Goal: Task Accomplishment & Management: Complete application form

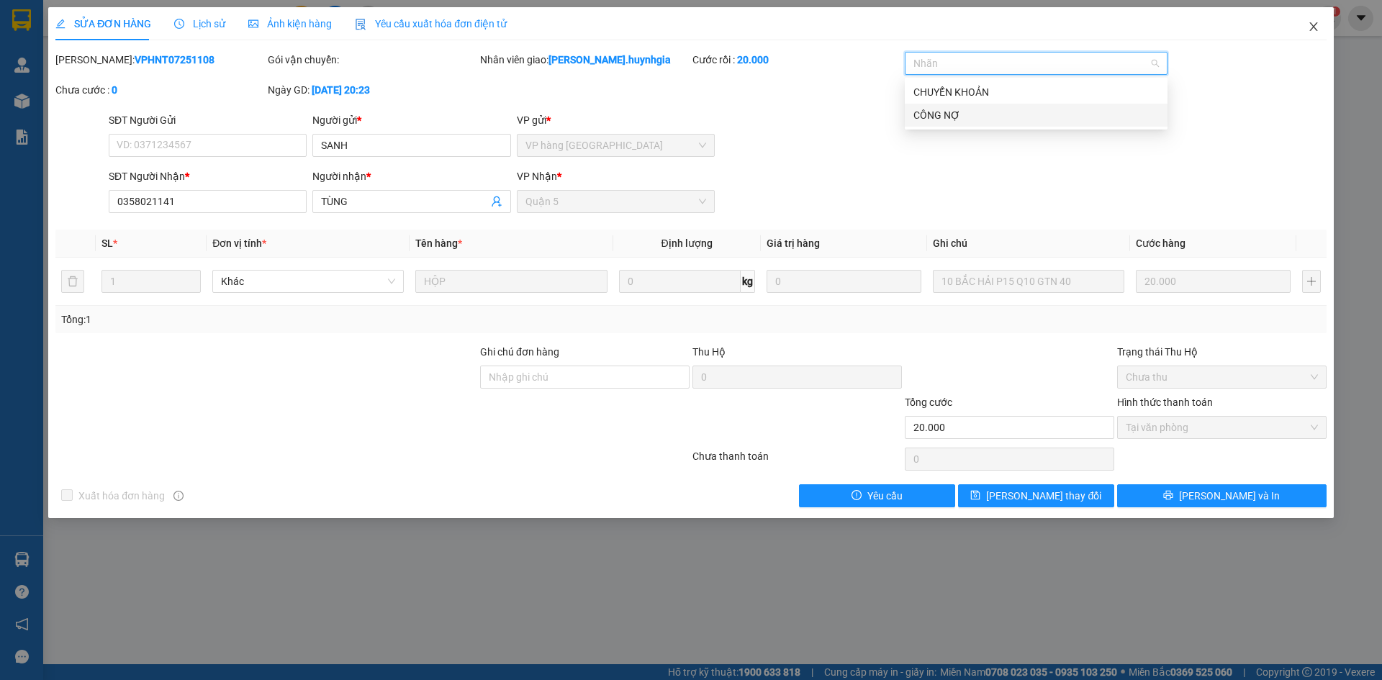
click at [1310, 32] on icon "close" at bounding box center [1314, 27] width 12 height 12
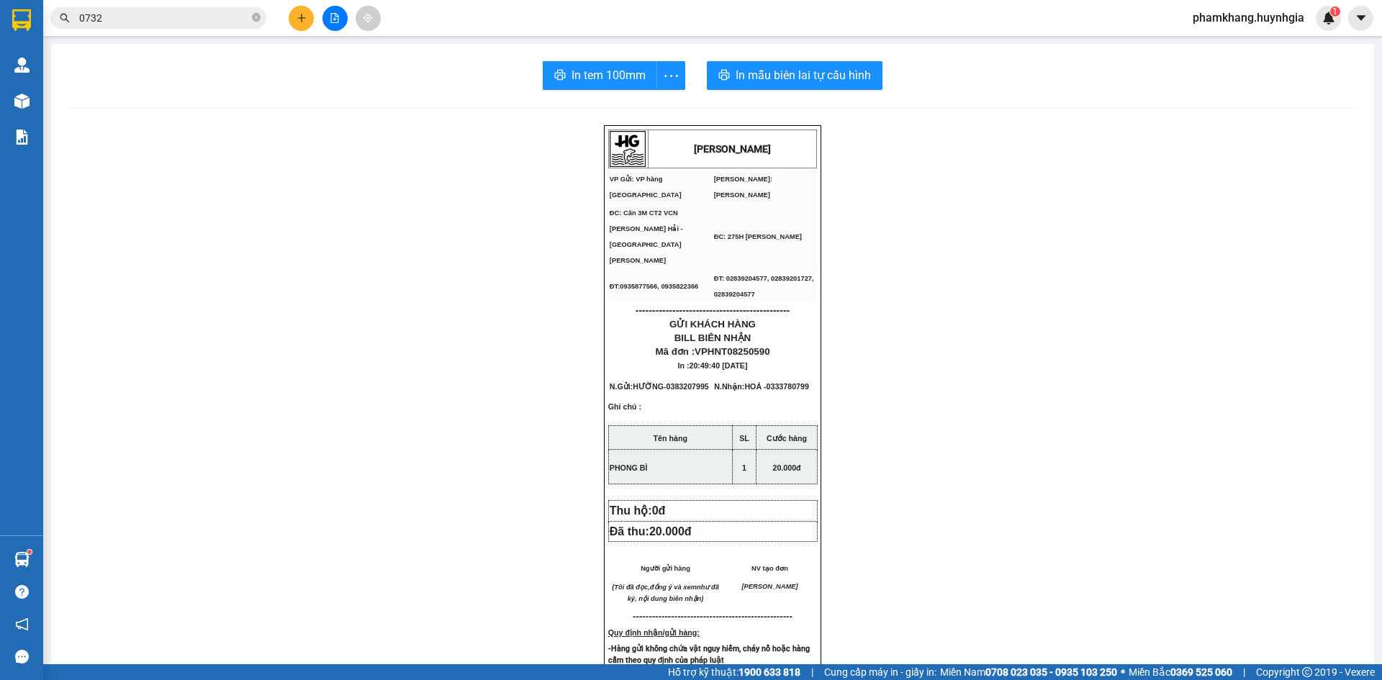
click at [806, 646] on p "-Hàng gửi không chứa vật nguy hiểm, cháy nổ hoặc hàng cấm theo quy định của phá…" at bounding box center [712, 653] width 209 height 23
click at [304, 26] on button at bounding box center [301, 18] width 25 height 25
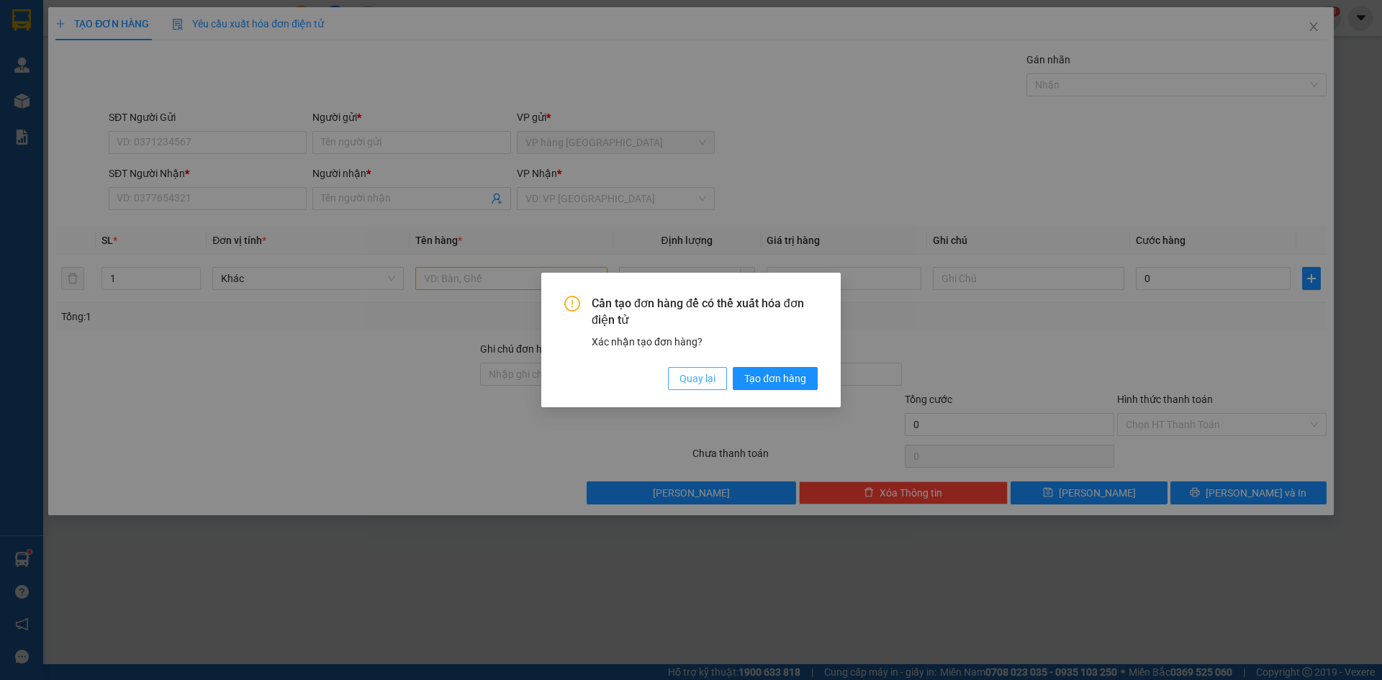
click at [716, 369] on button "Quay lại" at bounding box center [697, 378] width 59 height 23
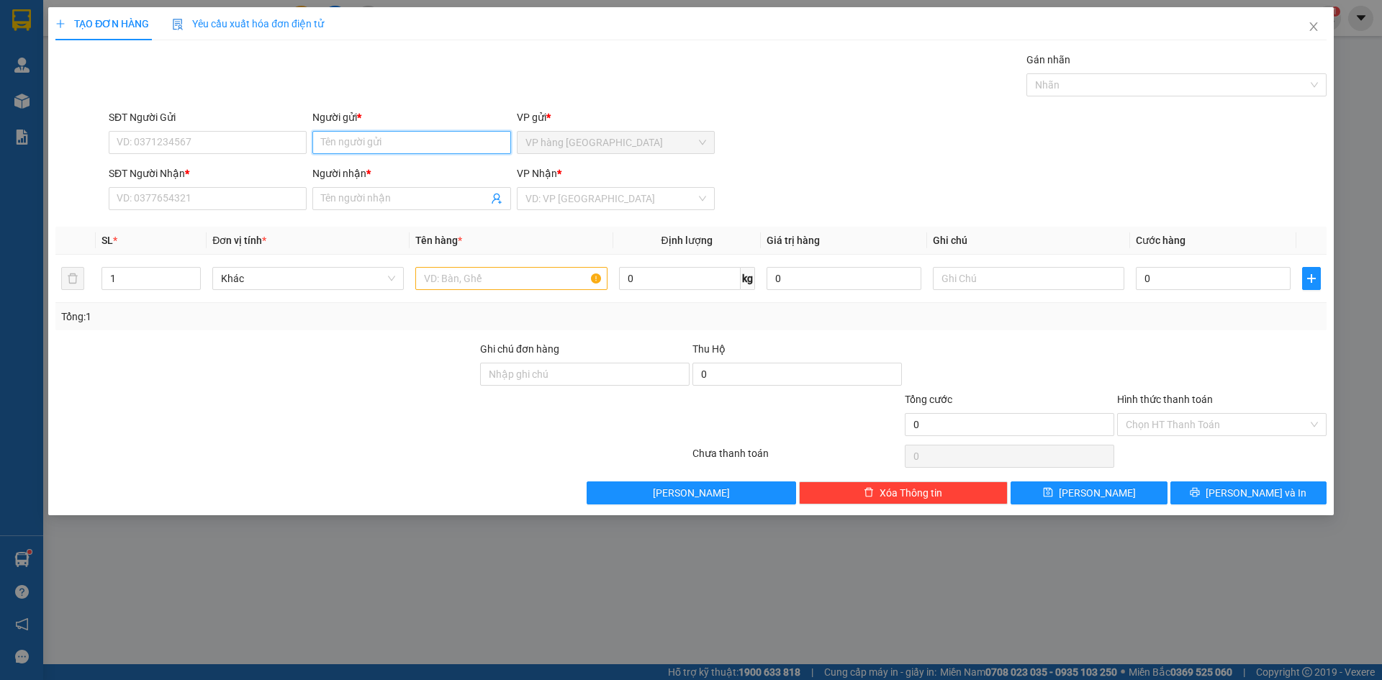
click at [427, 145] on input "Người gửi *" at bounding box center [411, 142] width 198 height 23
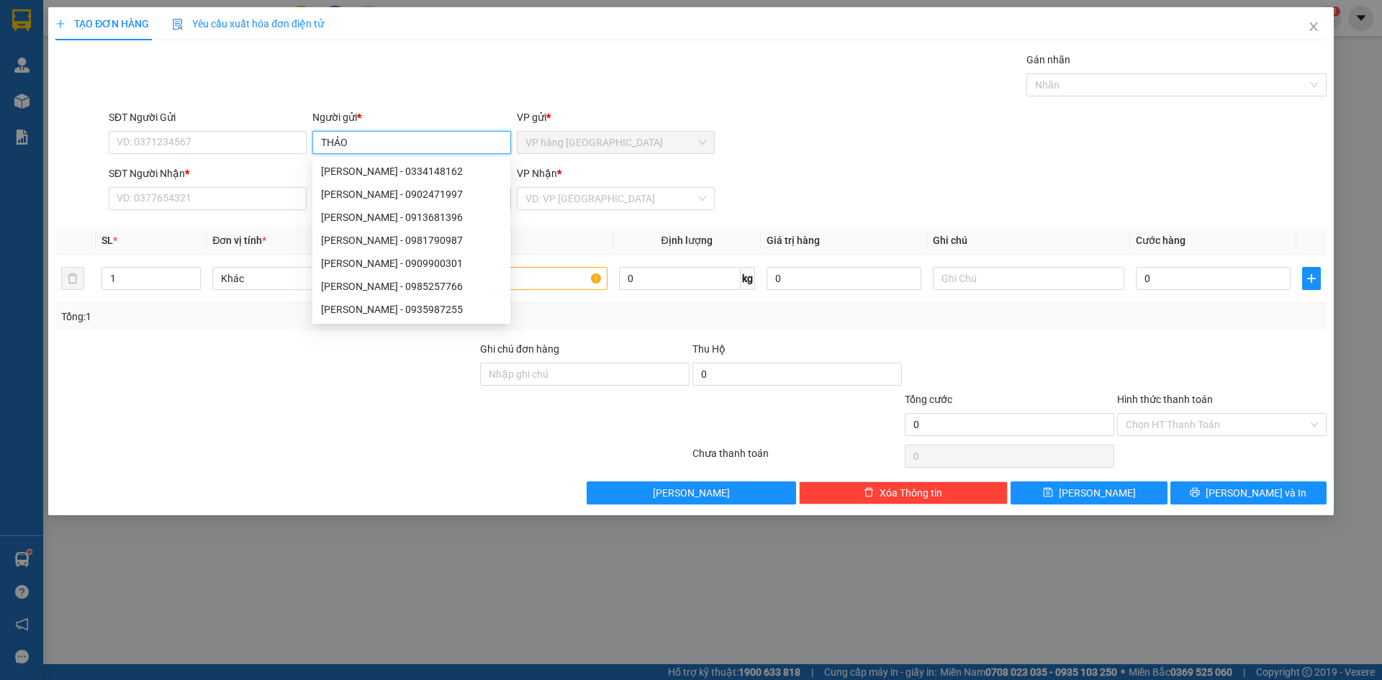
type input "THẢO"
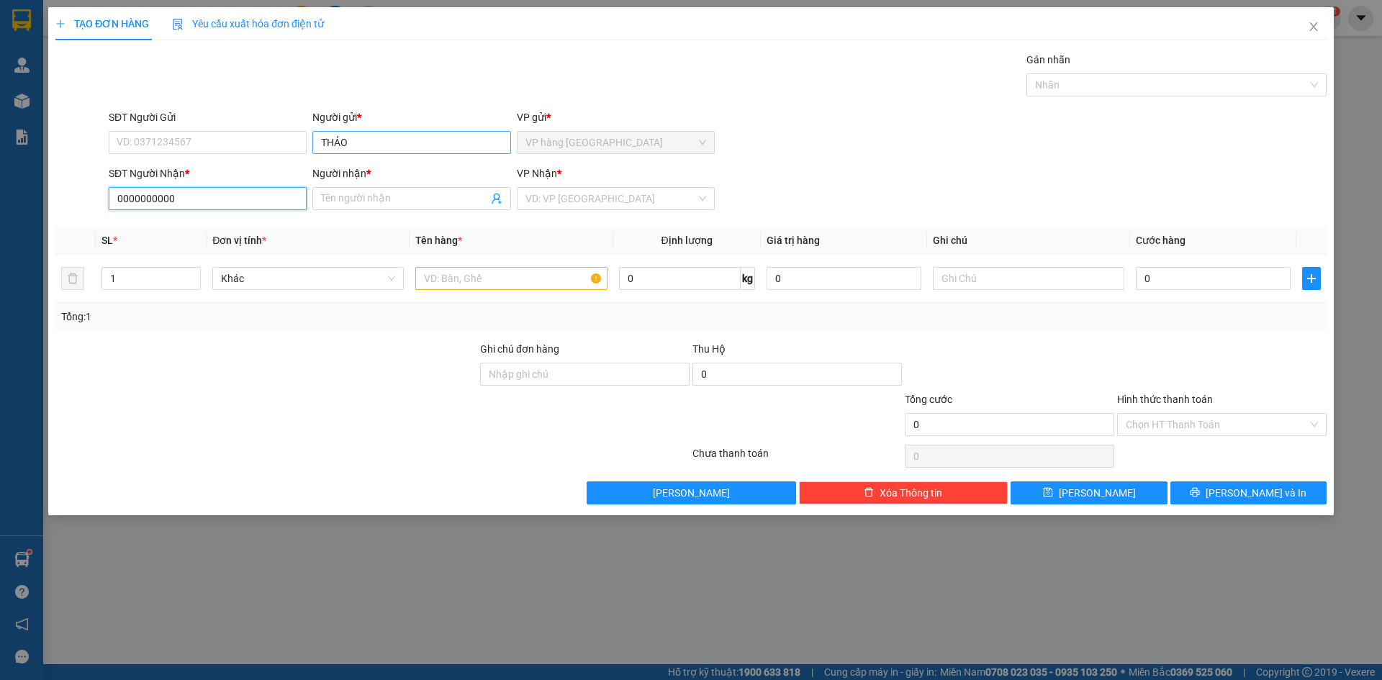
type input "0000000000"
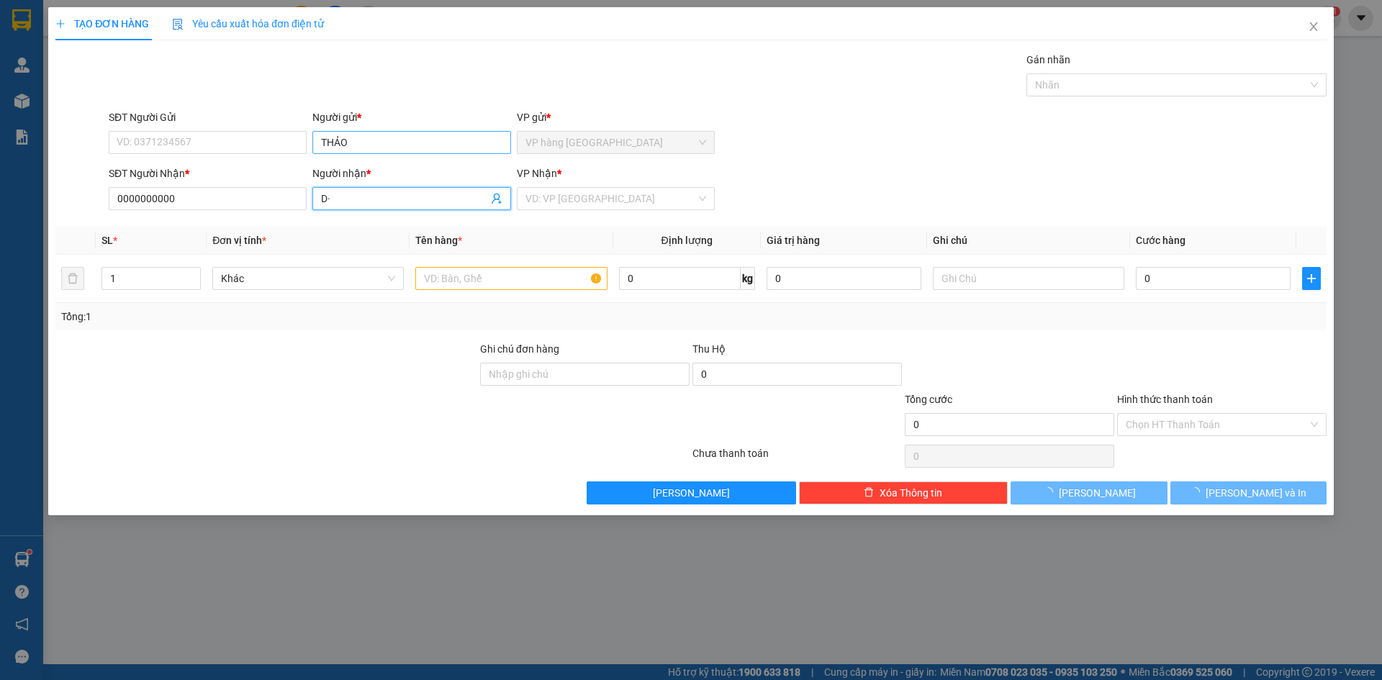
type input "D"
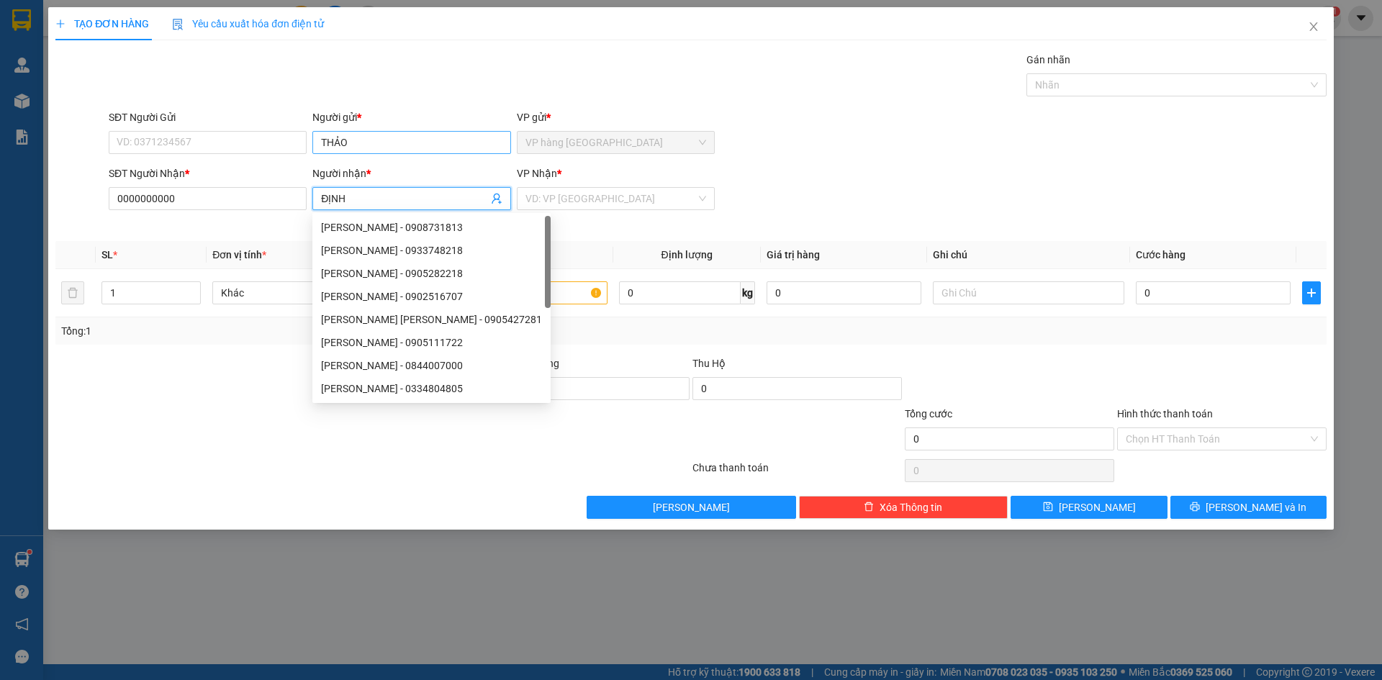
type input "ĐỊNH"
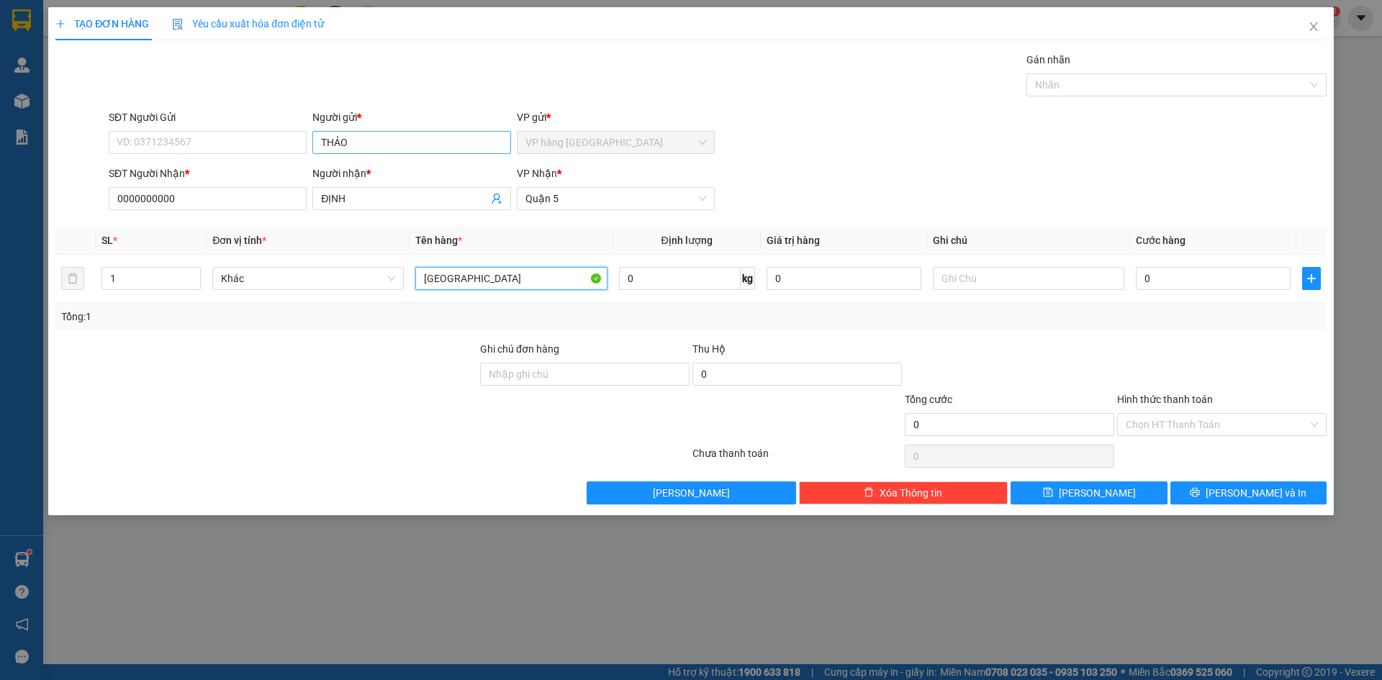
type input "TX"
type input "GTN"
drag, startPoint x: 1266, startPoint y: 158, endPoint x: 1239, endPoint y: 218, distance: 66.1
click at [1266, 158] on div "SĐT Người Gửi VD: 0371234567 Người gửi * THẢO VP gửi * VP hàng Nha Trang" at bounding box center [717, 134] width 1223 height 50
click at [1202, 282] on input "0" at bounding box center [1213, 278] width 155 height 23
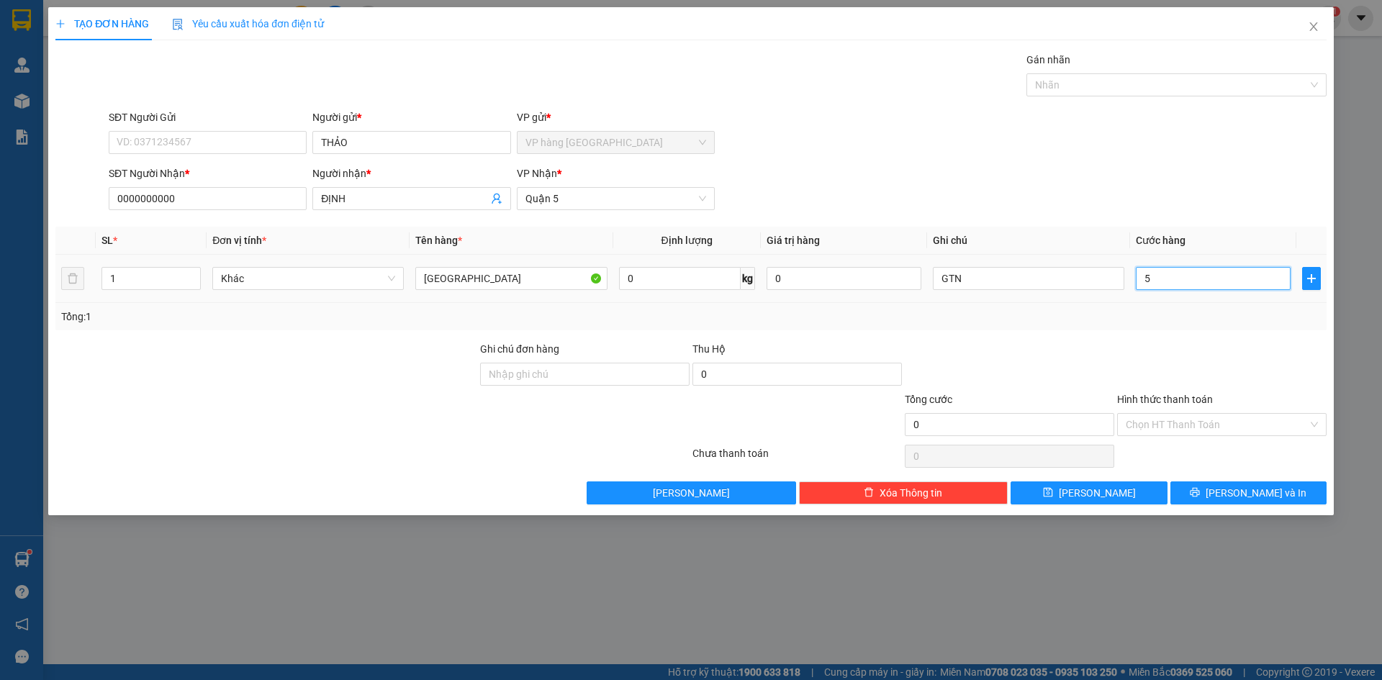
type input "50"
type input "50.000"
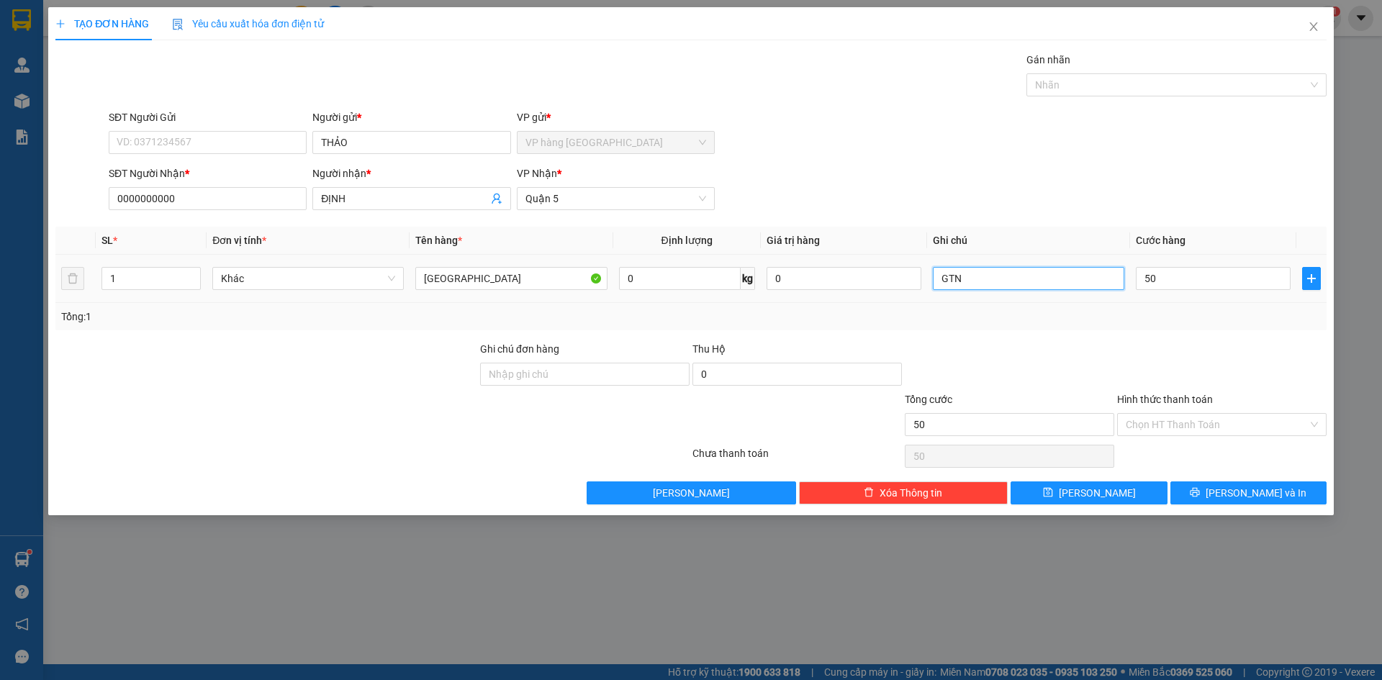
type input "50.000"
click at [1038, 286] on input "GTN" at bounding box center [1028, 278] width 191 height 23
type input "GTN 70"
click at [1021, 202] on div "SĐT Người Nhận * 0000000000 Người nhận * ĐỊNH VP Nhận * Quận 5" at bounding box center [717, 191] width 1223 height 50
click at [1162, 425] on input "Hình thức thanh toán" at bounding box center [1216, 425] width 182 height 22
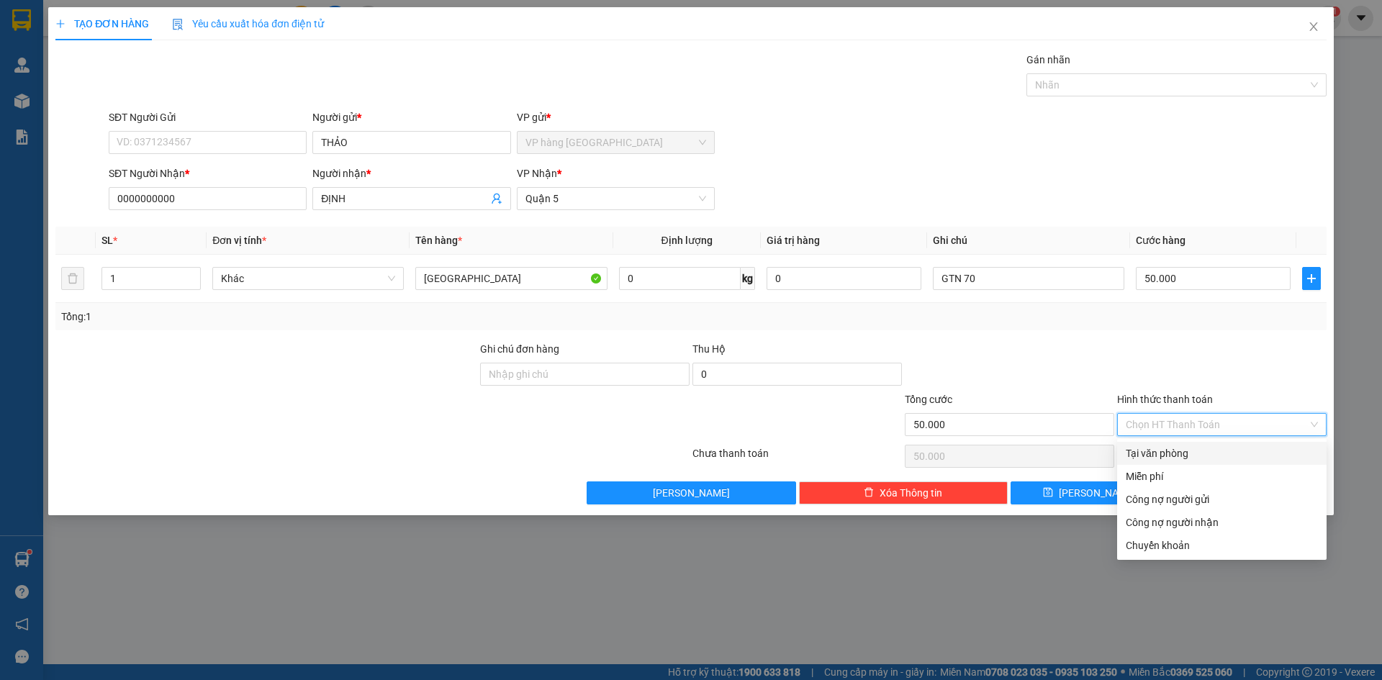
click at [1194, 456] on div "Tại văn phòng" at bounding box center [1221, 453] width 192 height 16
type input "0"
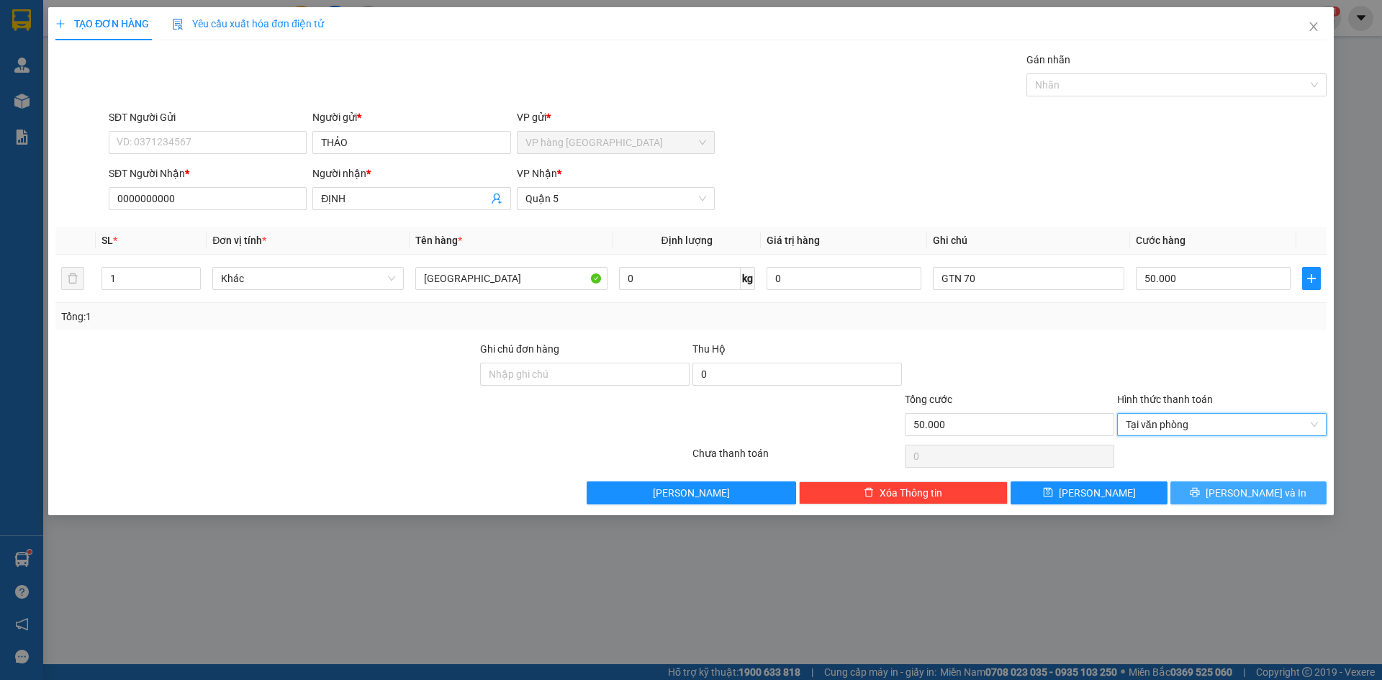
click at [1245, 492] on span "[PERSON_NAME] và In" at bounding box center [1255, 493] width 101 height 16
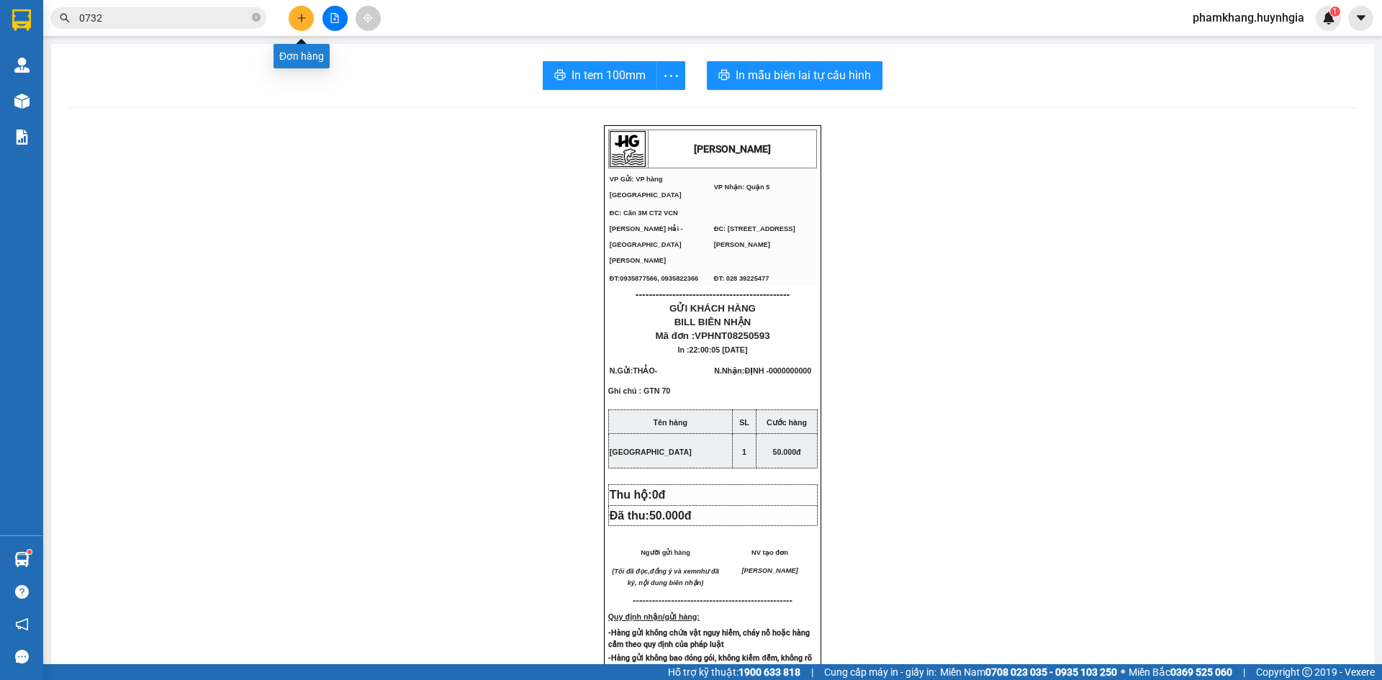
click at [299, 14] on icon "plus" at bounding box center [301, 18] width 10 height 10
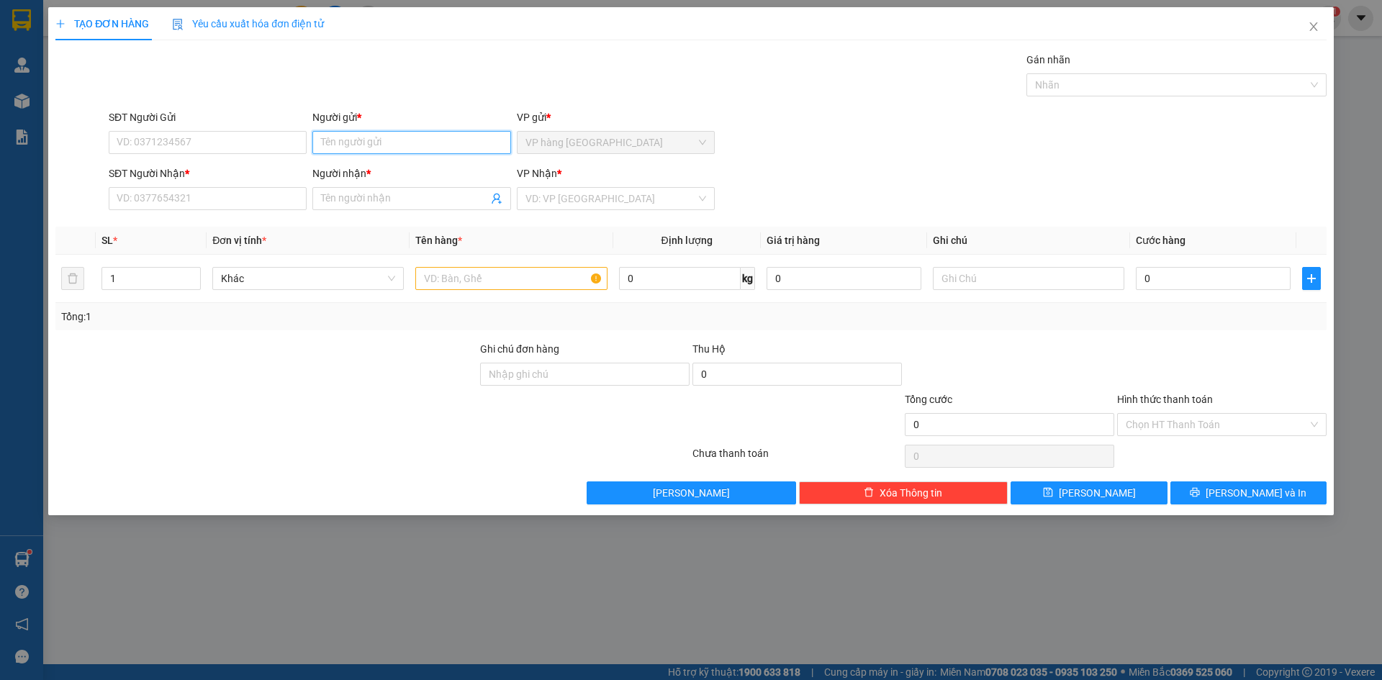
click at [358, 146] on input "Người gửi *" at bounding box center [411, 142] width 198 height 23
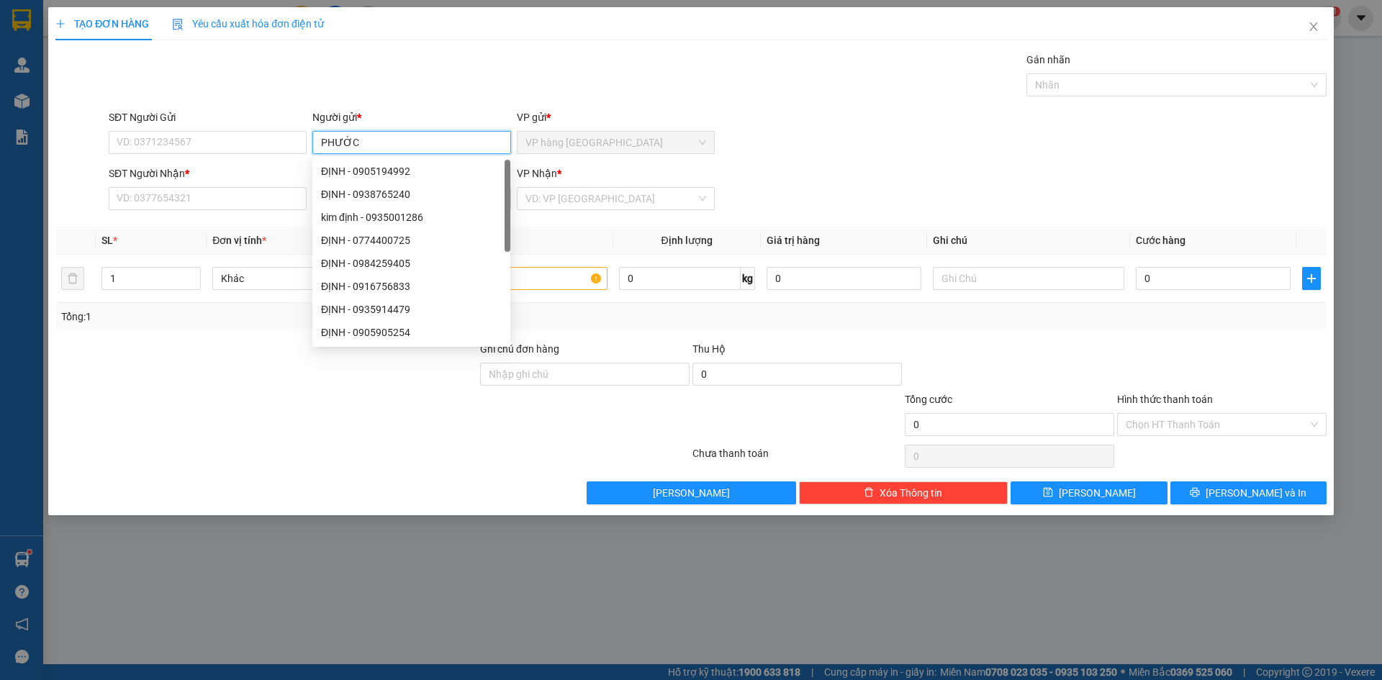
type input "PHƯỚC"
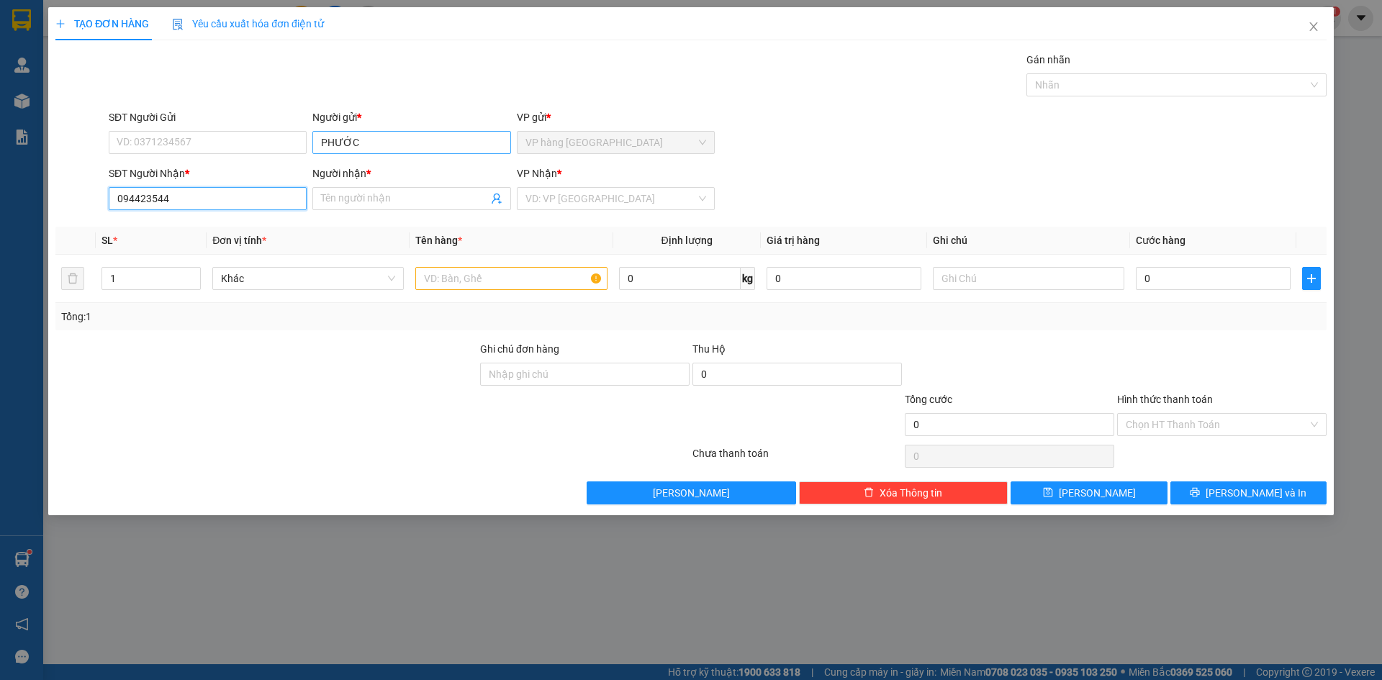
type input "0944235442"
click at [207, 226] on div "0944235442 - MY" at bounding box center [207, 227] width 181 height 16
type input "MY"
type input "0944235442"
click at [515, 280] on input "text" at bounding box center [510, 278] width 191 height 23
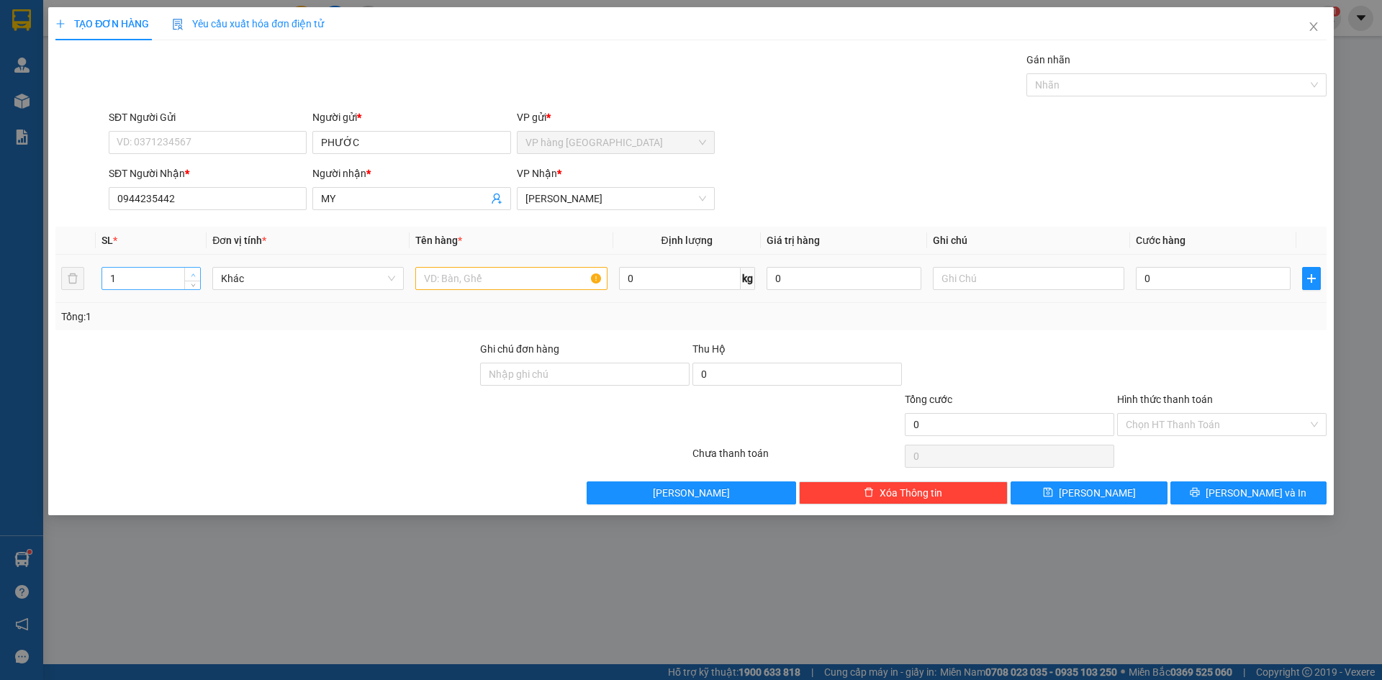
type input "2"
click at [193, 276] on icon "up" at bounding box center [193, 275] width 5 height 5
click at [448, 281] on input "text" at bounding box center [510, 278] width 191 height 23
type input "TX"
click at [1056, 189] on div "SĐT Người Nhận * 0944235442 Người nhận * MY VP Nhận * Phạm Ngũ Lão" at bounding box center [717, 191] width 1223 height 50
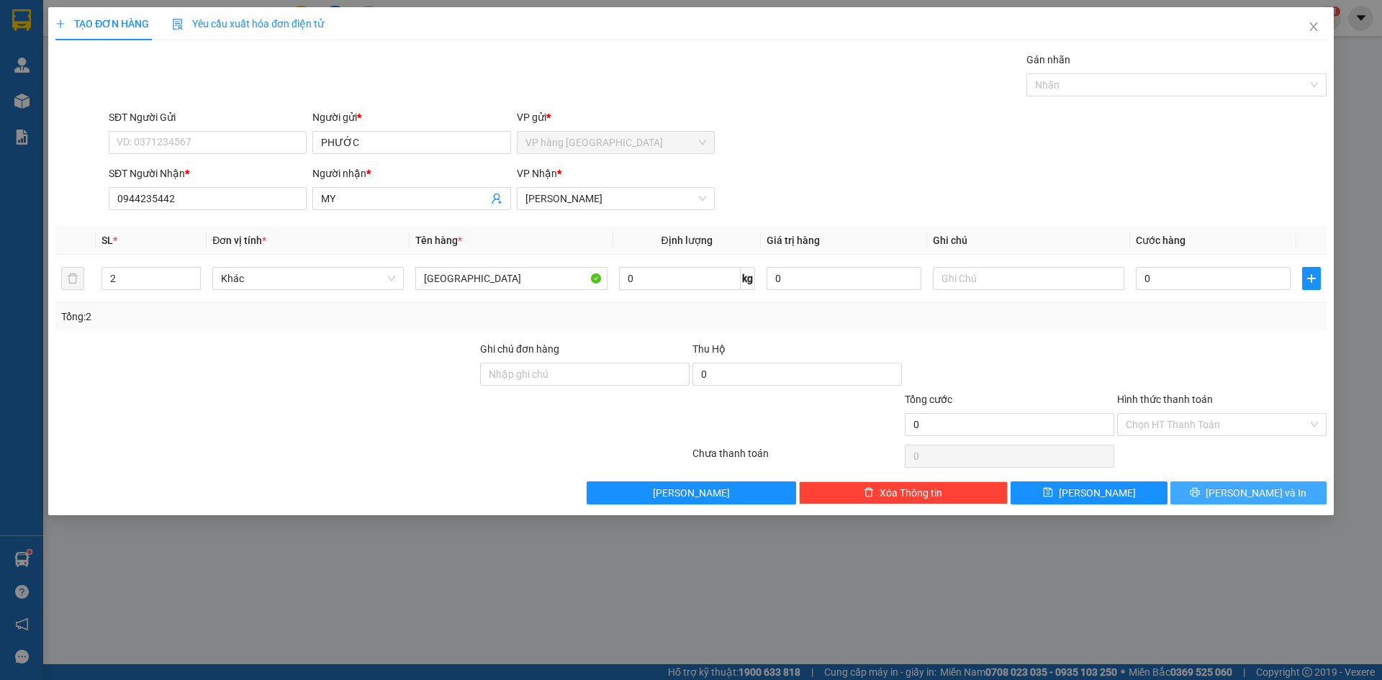
click at [1237, 499] on span "[PERSON_NAME] và In" at bounding box center [1255, 493] width 101 height 16
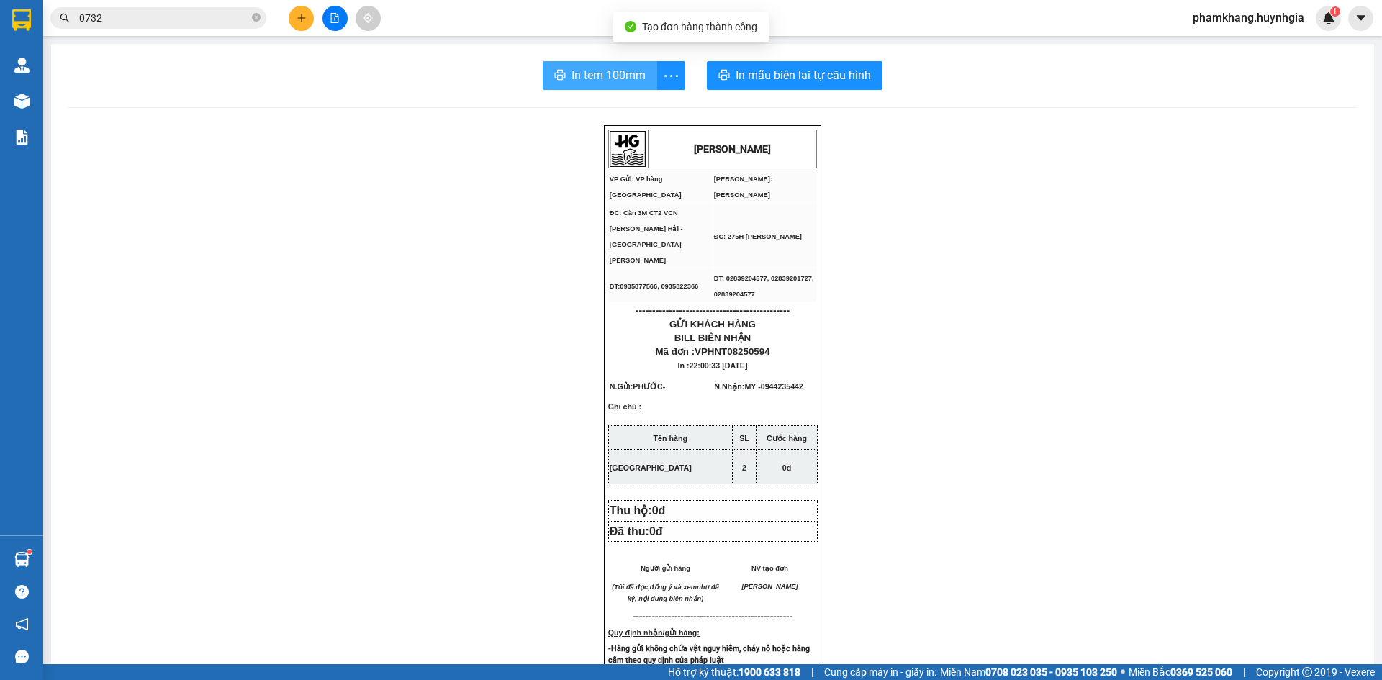
click at [603, 81] on span "In tem 100mm" at bounding box center [608, 75] width 74 height 18
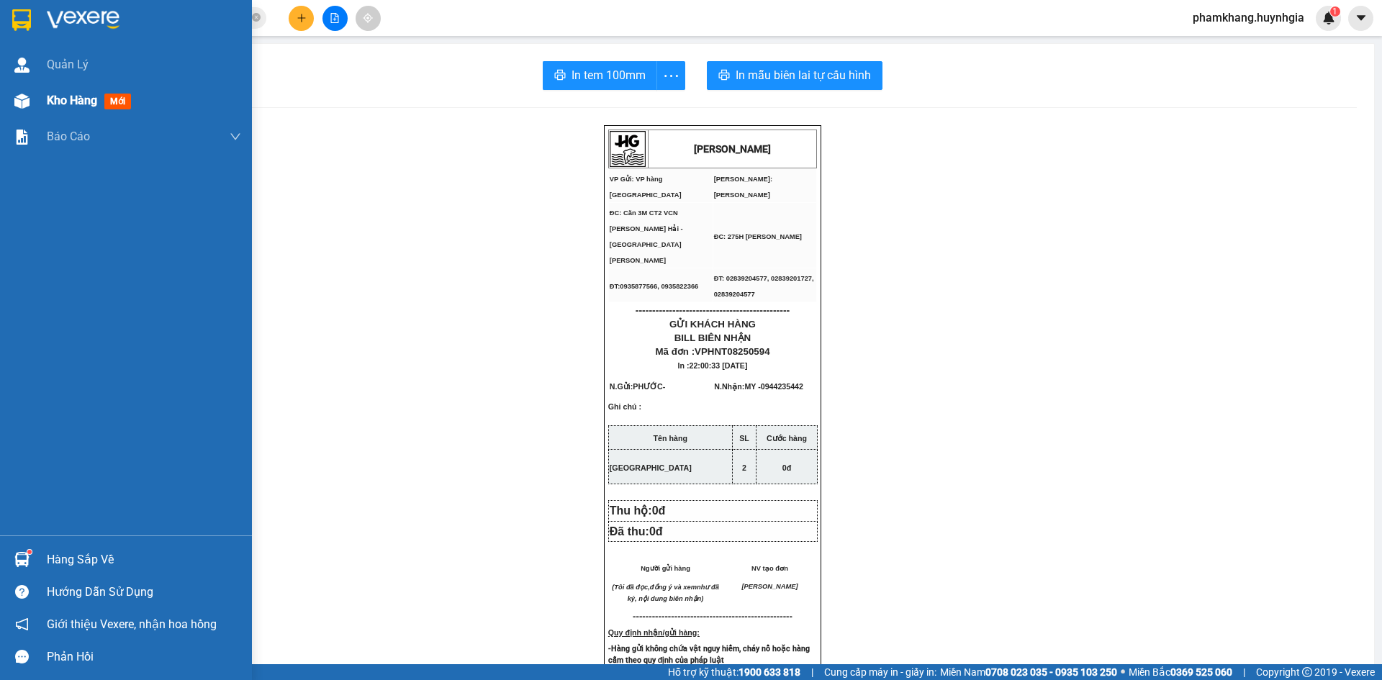
click at [33, 107] on div at bounding box center [21, 101] width 25 height 25
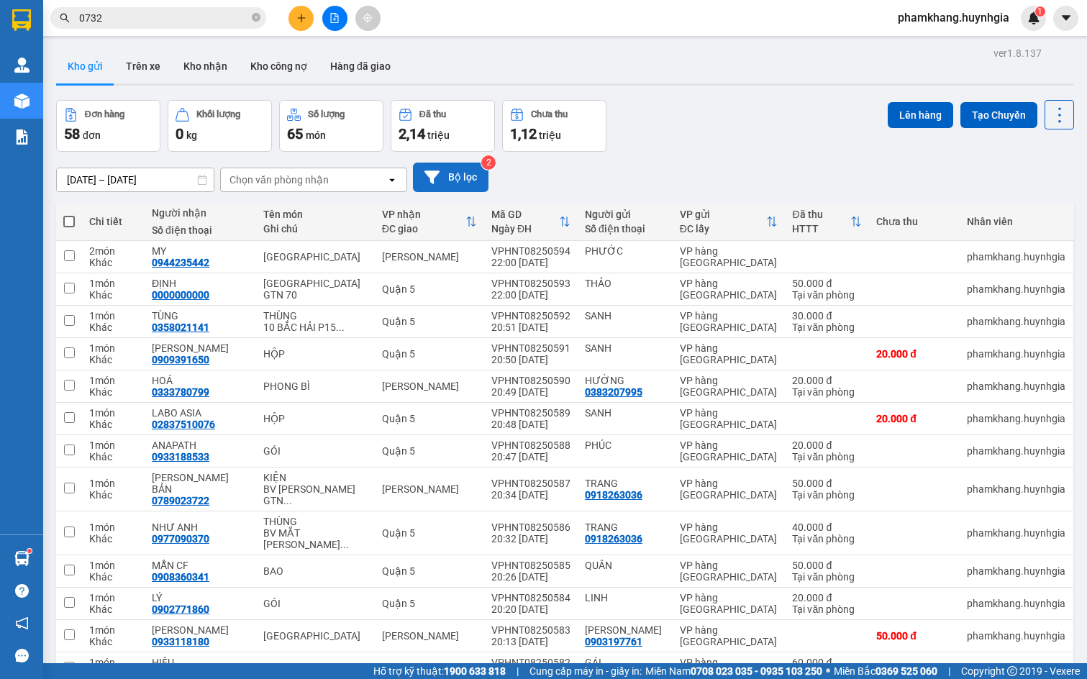
click at [445, 163] on button "Bộ lọc" at bounding box center [451, 178] width 76 height 30
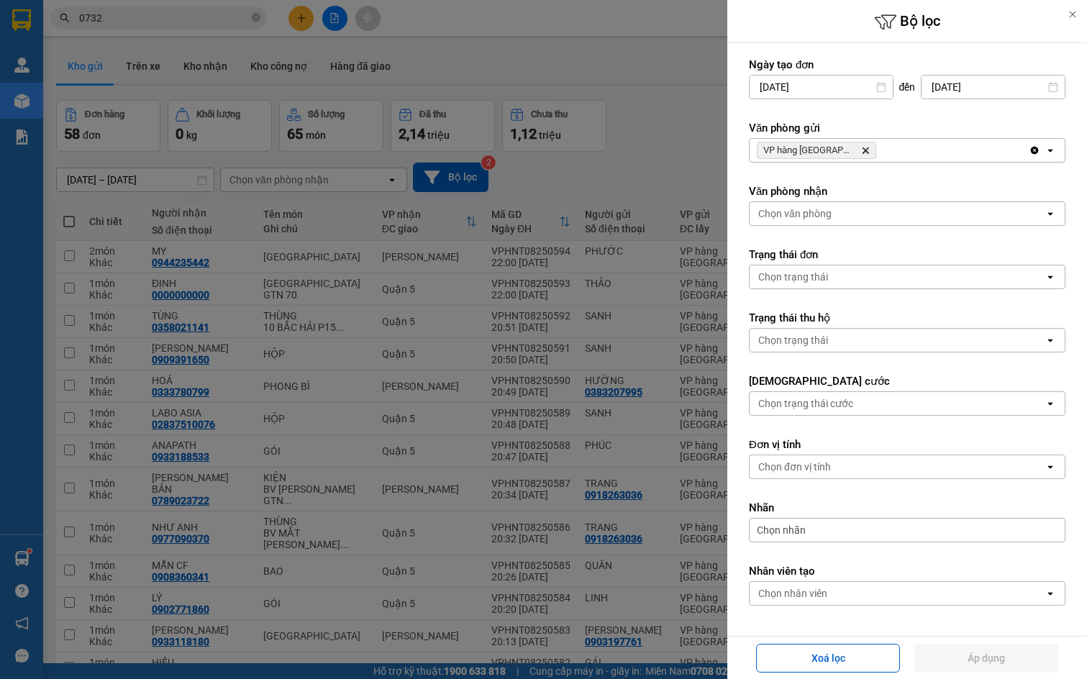
click at [824, 586] on div "Chọn nhân viên" at bounding box center [792, 593] width 69 height 14
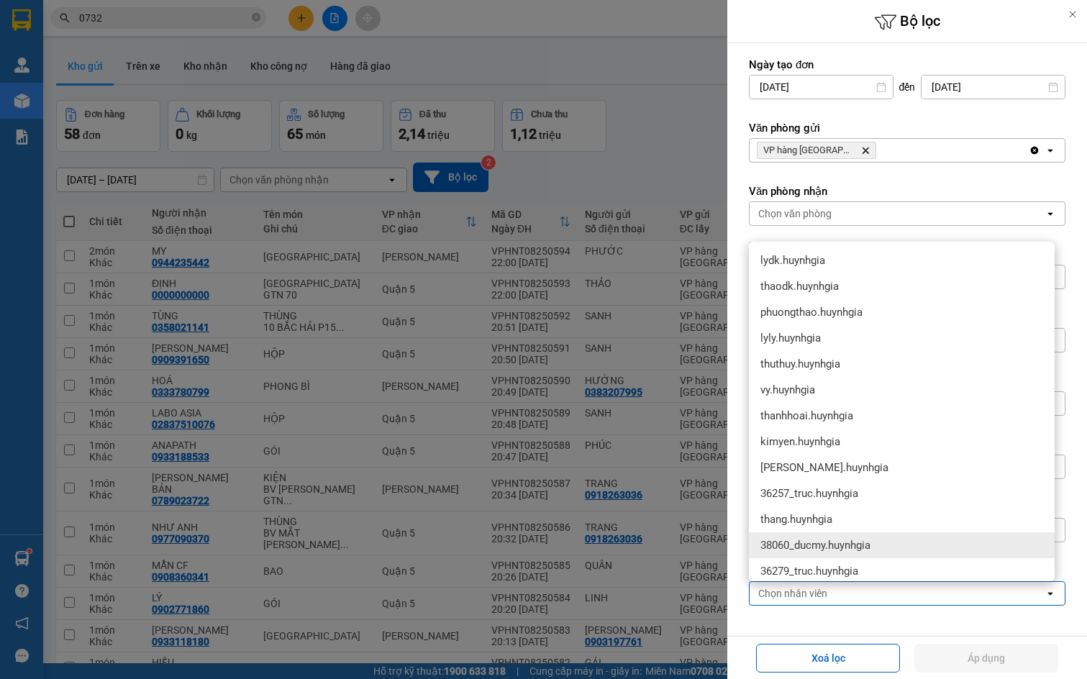
click at [785, 602] on div "Chọn nhân viên" at bounding box center [897, 593] width 295 height 23
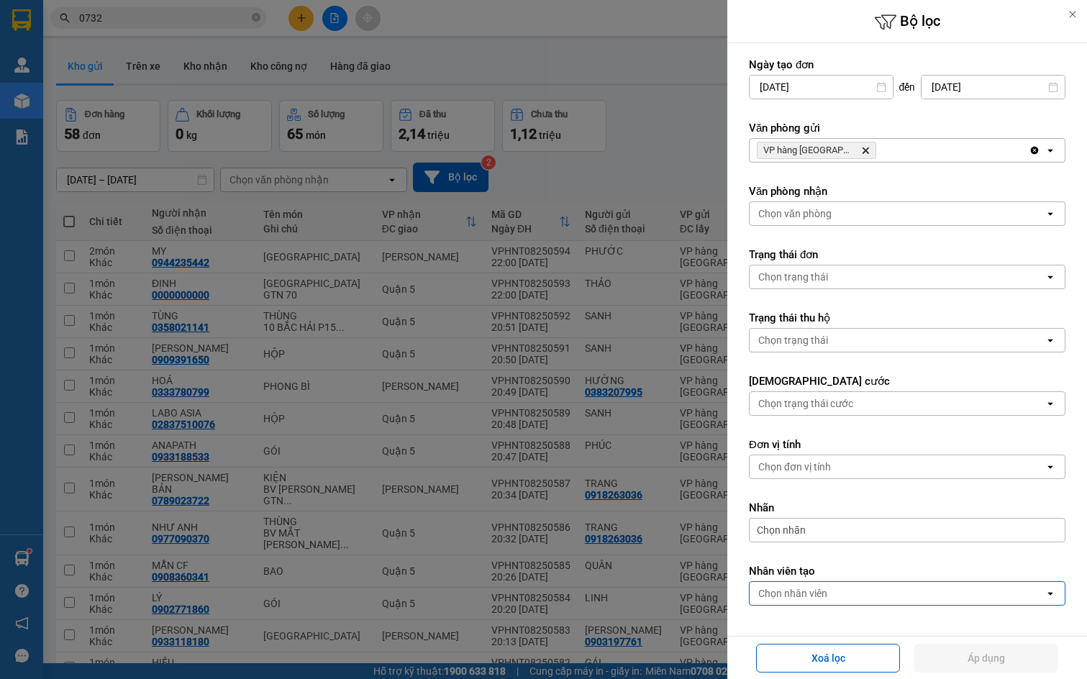
click at [800, 531] on span "Chọn nhãn" at bounding box center [781, 530] width 49 height 14
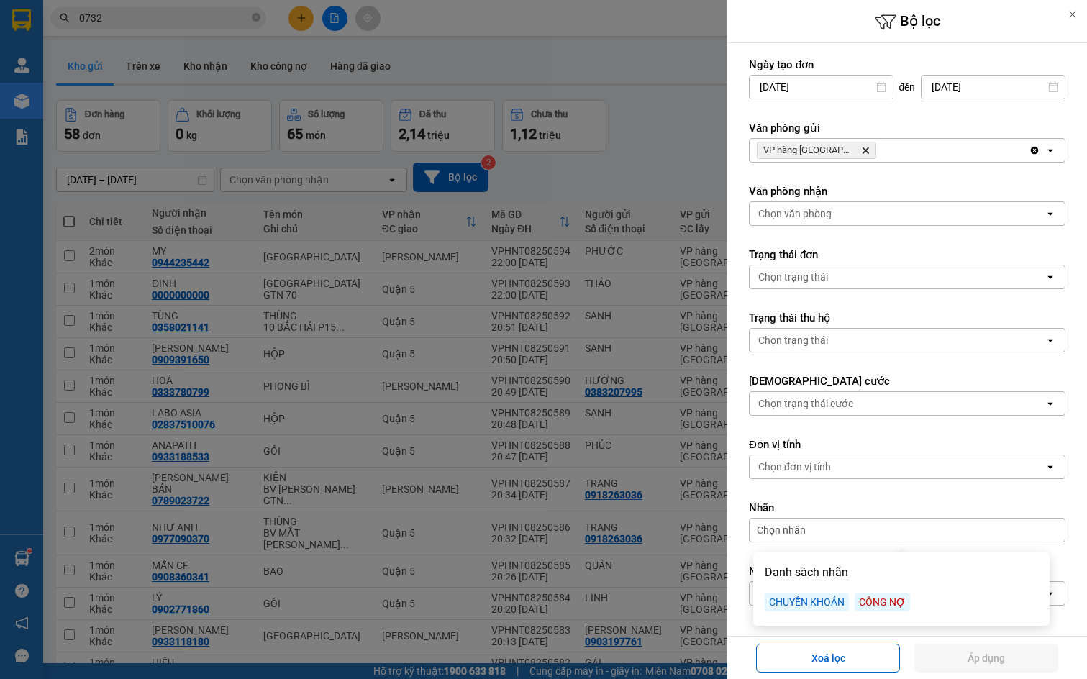
click at [812, 602] on div "CHUYỂN KHOẢN" at bounding box center [807, 602] width 84 height 19
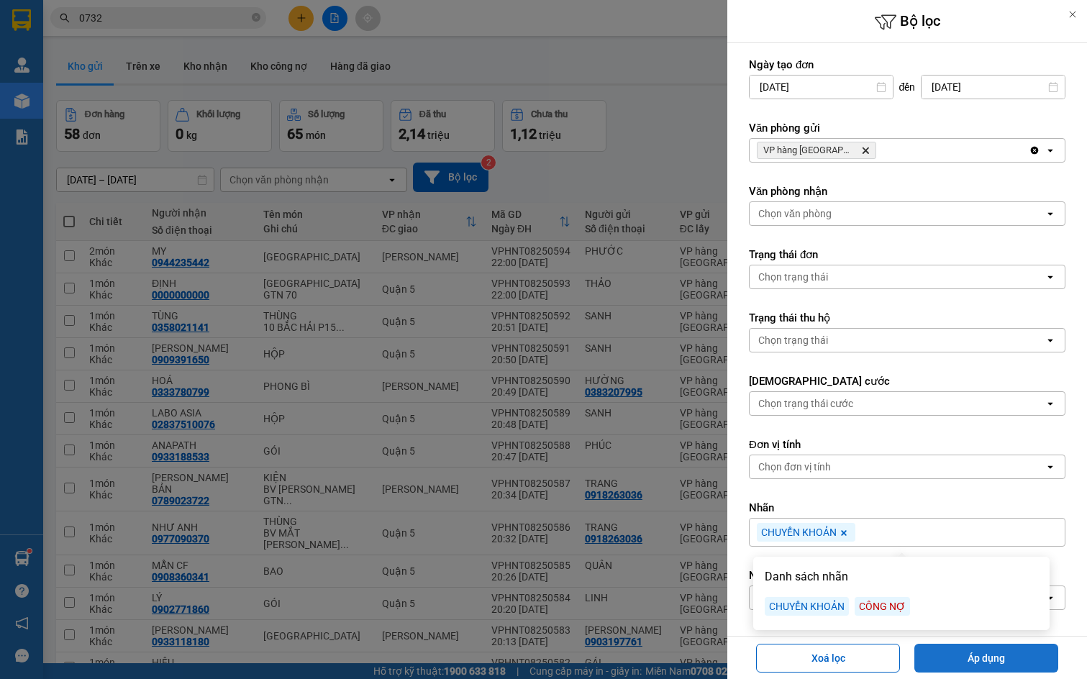
click at [977, 662] on button "Áp dụng" at bounding box center [987, 658] width 144 height 29
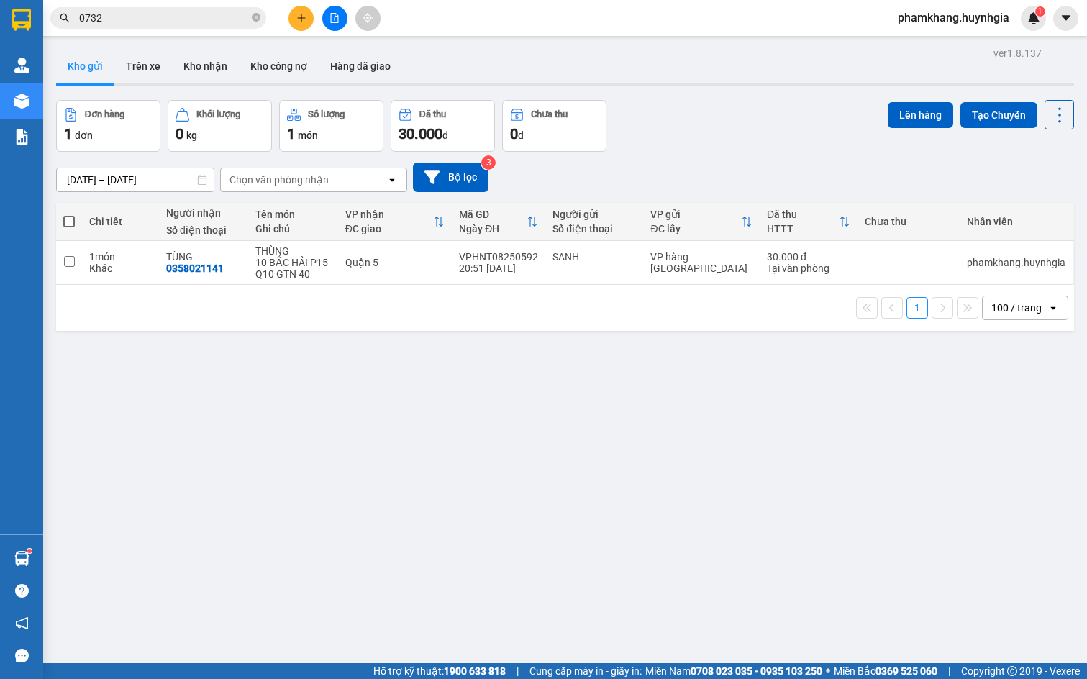
click at [674, 171] on div "10/08/2025 – 12/08/2025 Press the down arrow key to interact with the calendar …" at bounding box center [565, 178] width 1018 height 30
click at [659, 166] on div "10/08/2025 – 12/08/2025 Press the down arrow key to interact with the calendar …" at bounding box center [565, 178] width 1018 height 30
click at [653, 153] on div "10/08/2025 – 12/08/2025 Press the down arrow key to interact with the calendar …" at bounding box center [565, 177] width 1018 height 51
click at [456, 174] on button "Bộ lọc" at bounding box center [451, 178] width 76 height 30
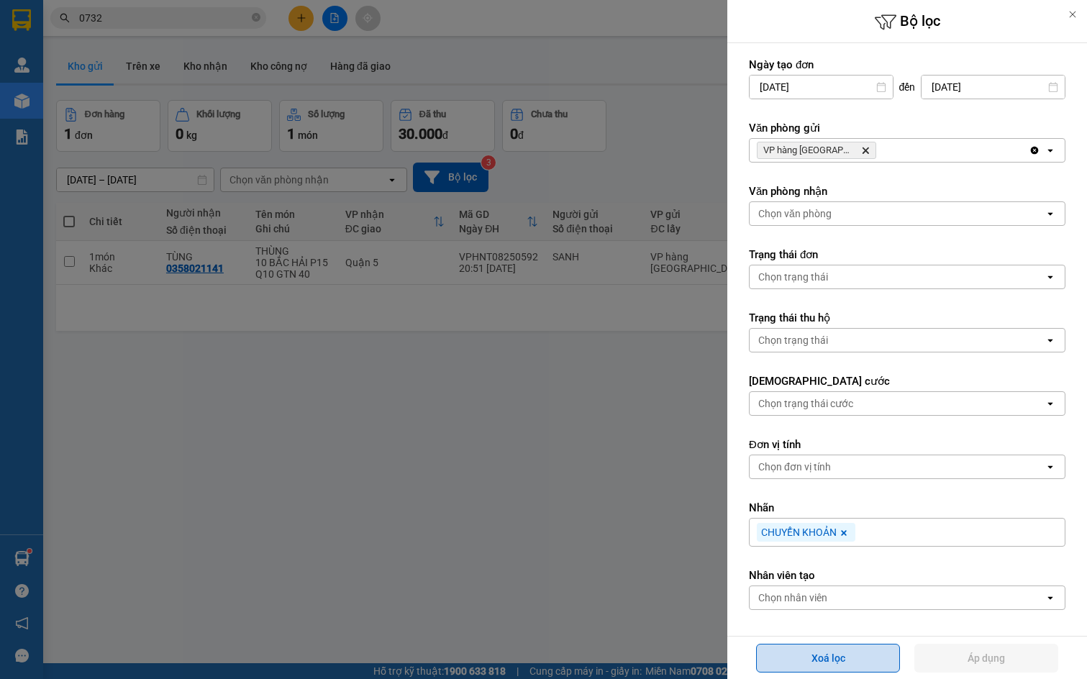
click at [823, 653] on button "Xoá lọc" at bounding box center [828, 658] width 144 height 29
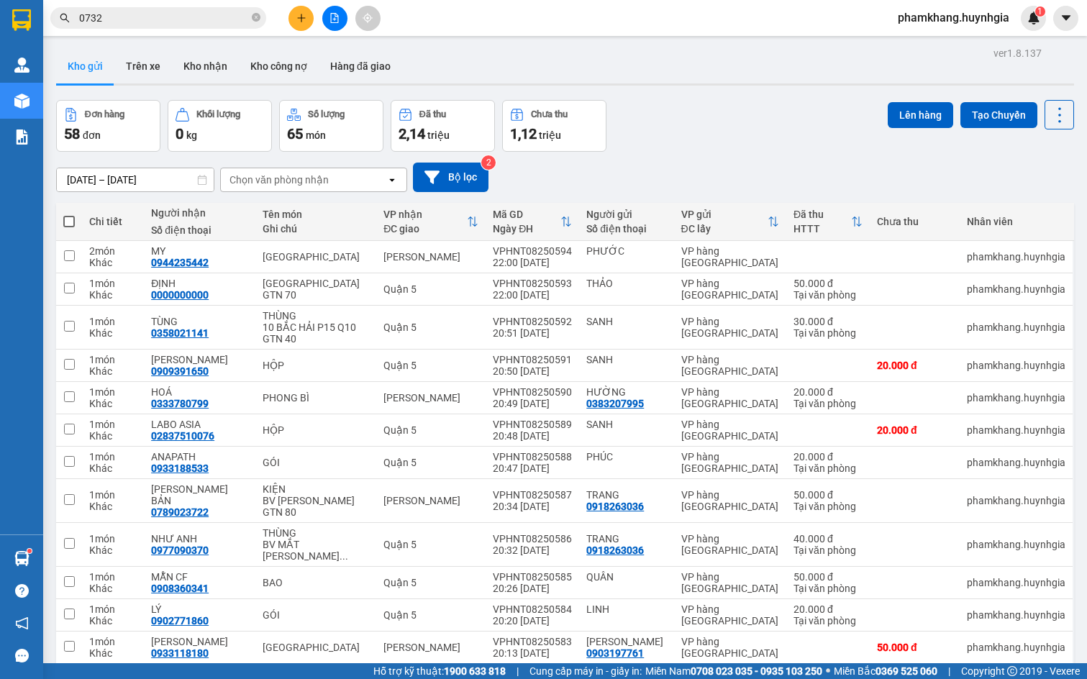
click at [671, 123] on div "Đơn hàng 58 đơn Khối lượng 0 kg Số lượng 65 món Đã thu 2,14 triệu Chưa thu 1,12…" at bounding box center [565, 126] width 1018 height 52
click at [657, 141] on div "Đơn hàng 58 đơn Khối lượng 0 kg Số lượng 65 món Đã thu 2,14 triệu Chưa thu 1,12…" at bounding box center [565, 126] width 1018 height 52
click at [728, 177] on div "10/08/2025 – 12/08/2025 Press the down arrow key to interact with the calendar …" at bounding box center [565, 178] width 1018 height 30
click at [700, 159] on div "10/08/2025 – 12/08/2025 Press the down arrow key to interact with the calendar …" at bounding box center [565, 177] width 1018 height 51
click at [782, 160] on div "10/08/2025 – 12/08/2025 Press the down arrow key to interact with the calendar …" at bounding box center [565, 177] width 1018 height 51
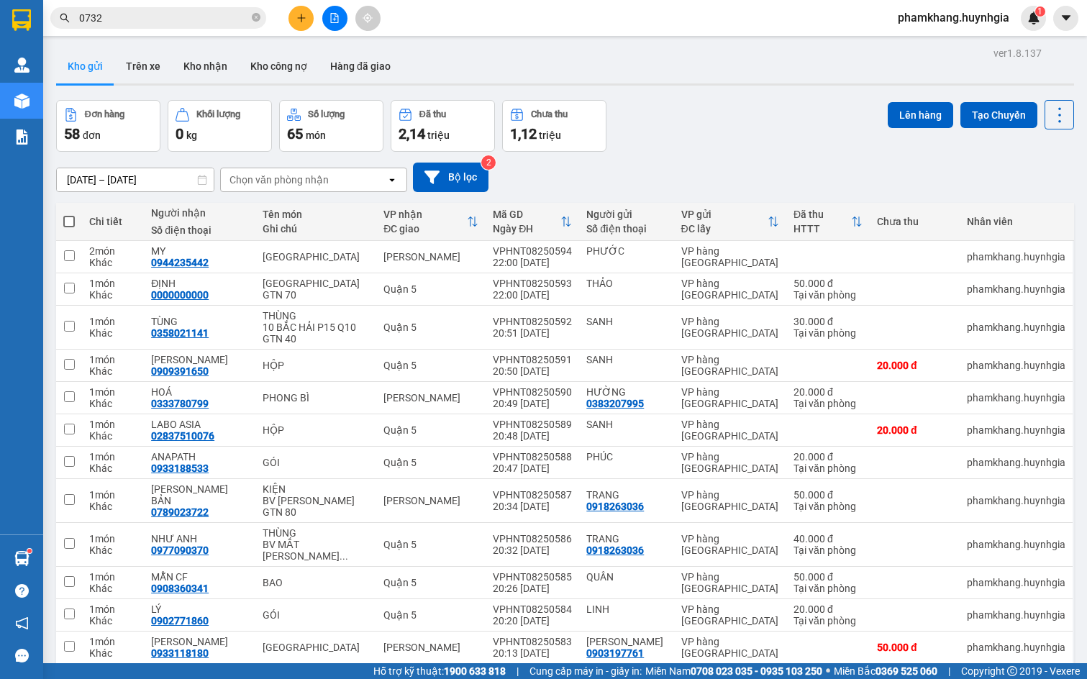
click at [630, 176] on div "10/08/2025 – 12/08/2025 Press the down arrow key to interact with the calendar …" at bounding box center [565, 178] width 1018 height 30
click at [750, 127] on div "Đơn hàng 58 đơn Khối lượng 0 kg Số lượng 65 món Đã thu 2,14 triệu Chưa thu 1,12…" at bounding box center [565, 126] width 1018 height 52
click at [685, 163] on div "10/08/2025 – 12/08/2025 Press the down arrow key to interact with the calendar …" at bounding box center [565, 178] width 1018 height 30
click at [635, 154] on div "10/08/2025 – 12/08/2025 Press the down arrow key to interact with the calendar …" at bounding box center [565, 177] width 1018 height 51
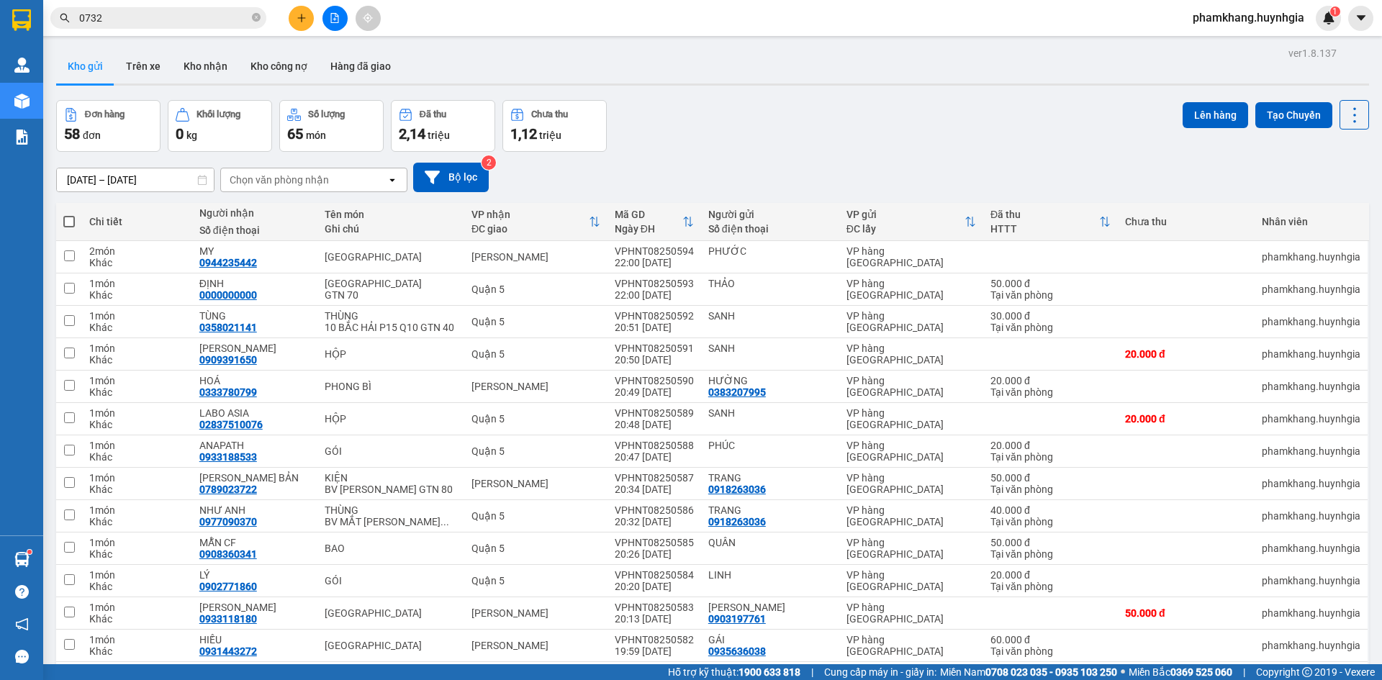
click at [1005, 126] on div "Đơn hàng 58 đơn Khối lượng 0 kg Số lượng 65 món Đã thu 2,14 triệu Chưa thu 1,12…" at bounding box center [712, 126] width 1313 height 52
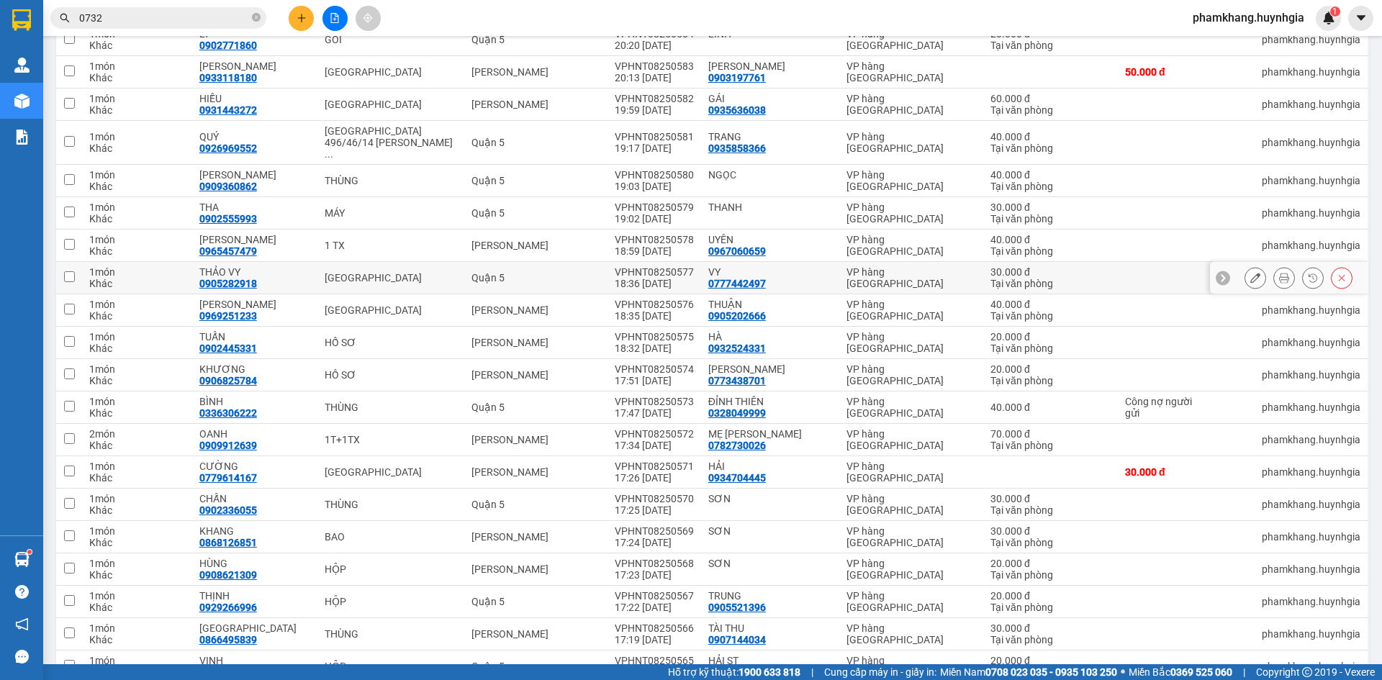
scroll to position [253, 0]
